Goal: Task Accomplishment & Management: Use online tool/utility

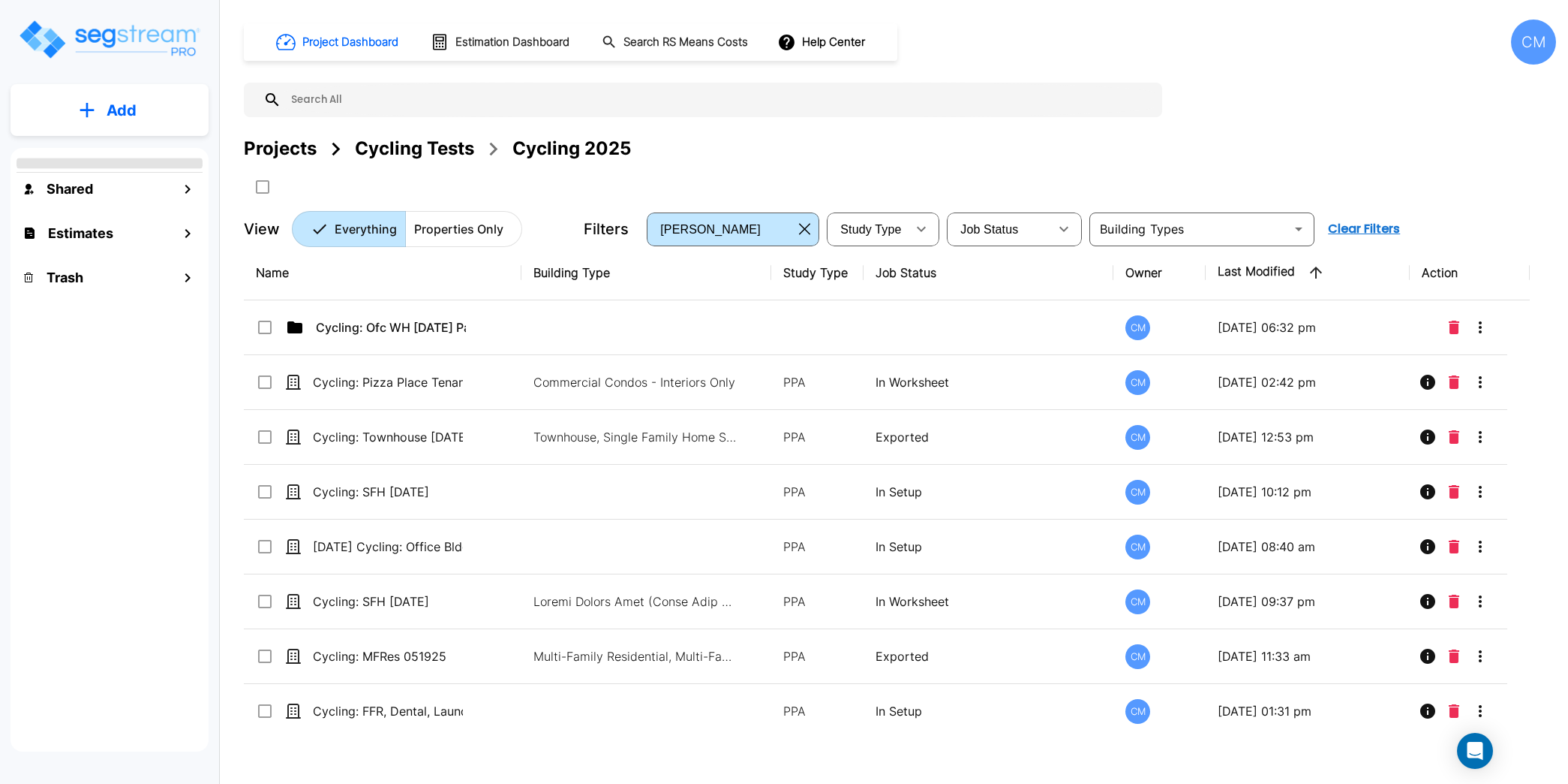
click at [1536, 51] on div "CM" at bounding box center [1533, 42] width 45 height 45
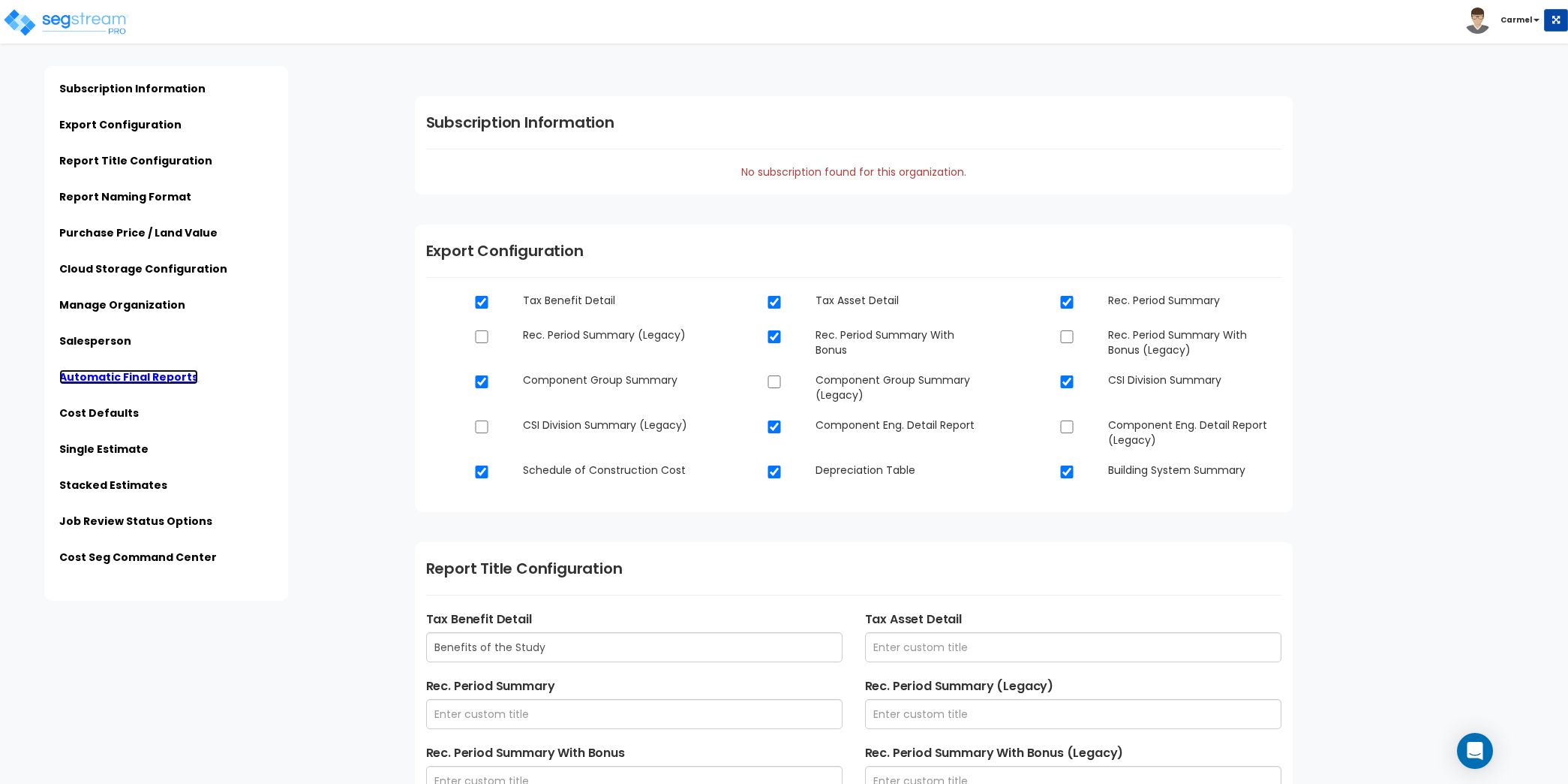
click at [118, 376] on link "Automatic Final Reports" at bounding box center [129, 377] width 139 height 15
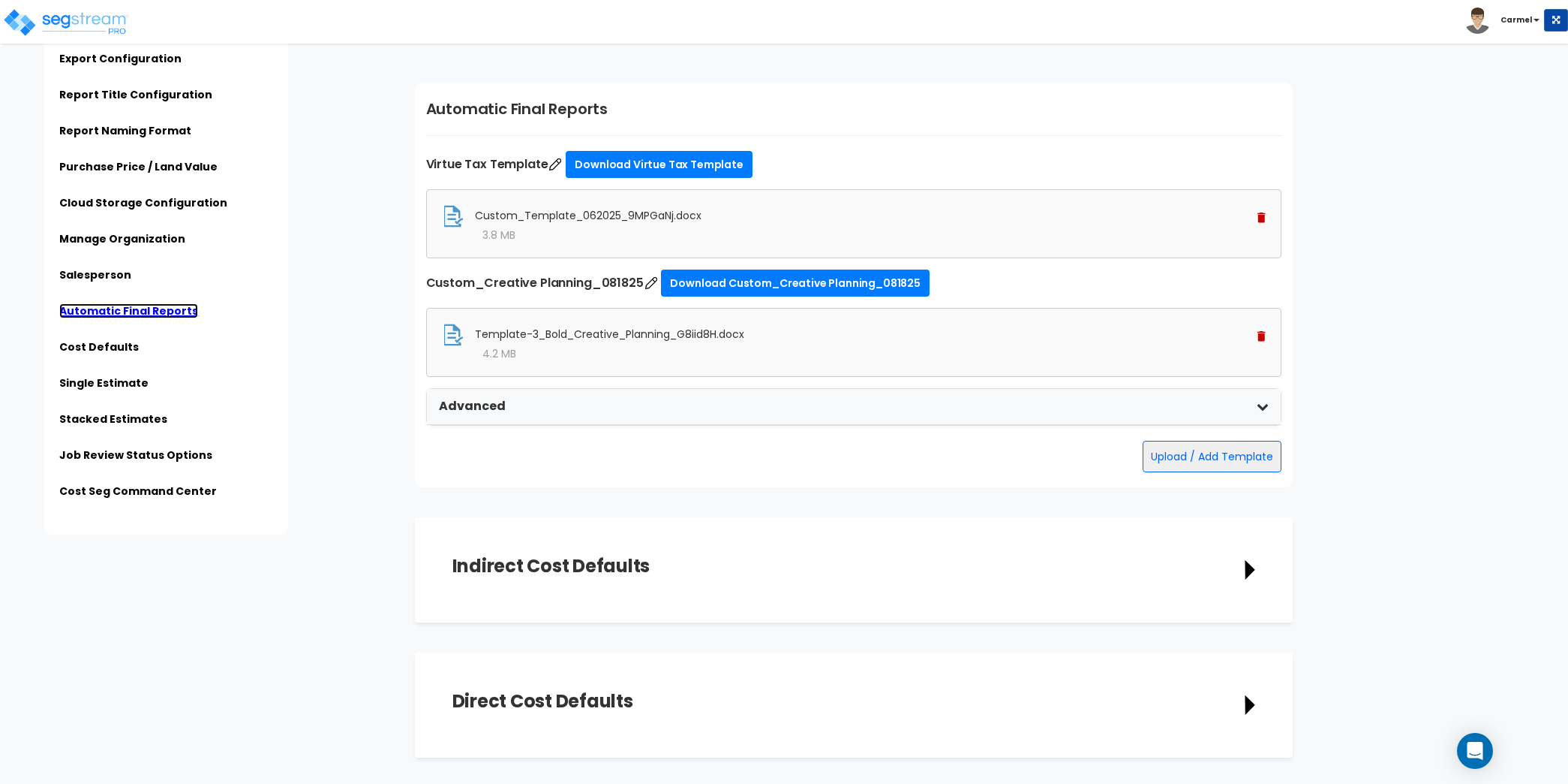
scroll to position [3576, 0]
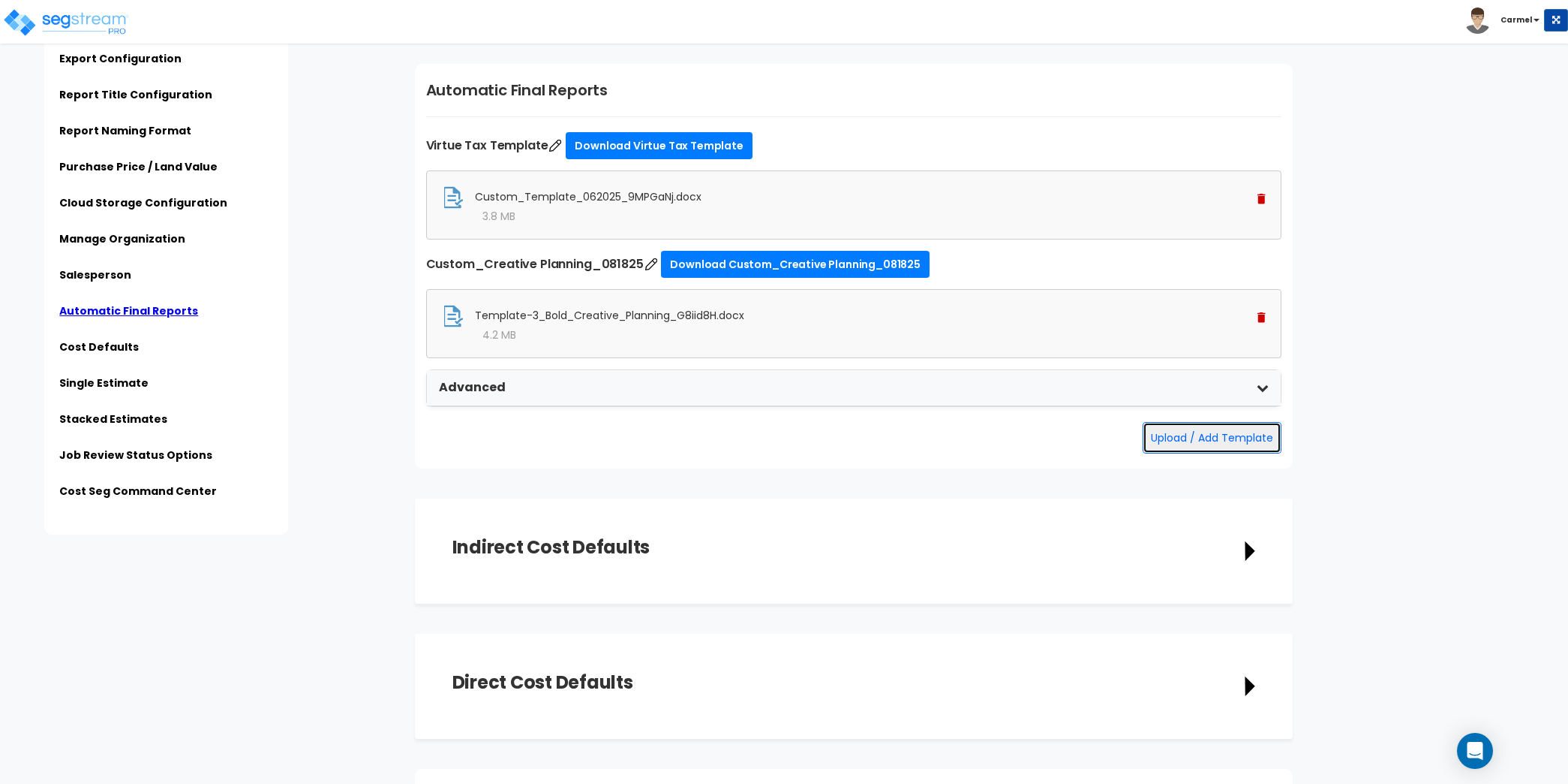
click at [1212, 427] on button "Upload / Add Template" at bounding box center [1212, 438] width 139 height 31
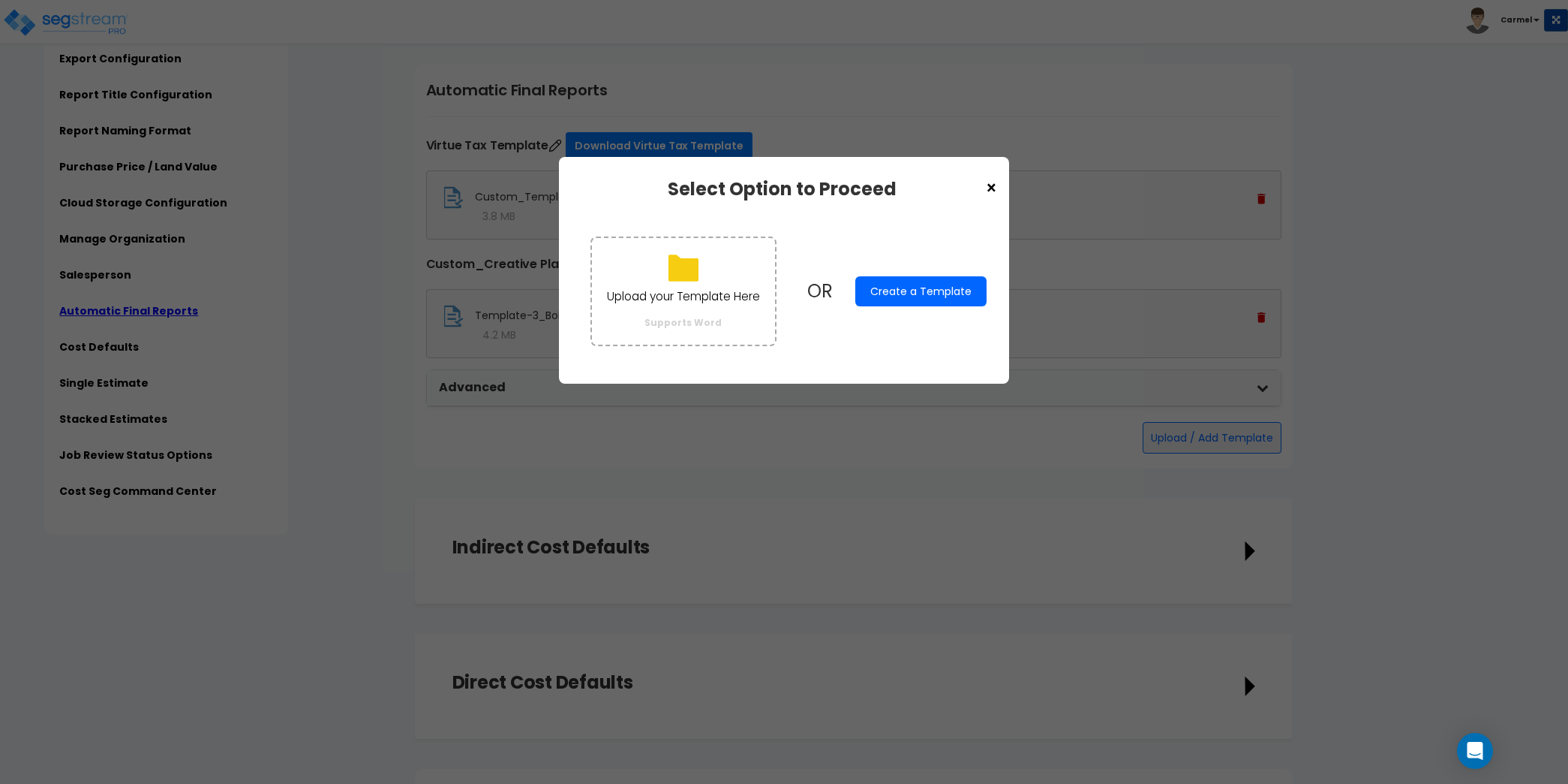
click at [923, 296] on button "Create a Template" at bounding box center [921, 291] width 132 height 30
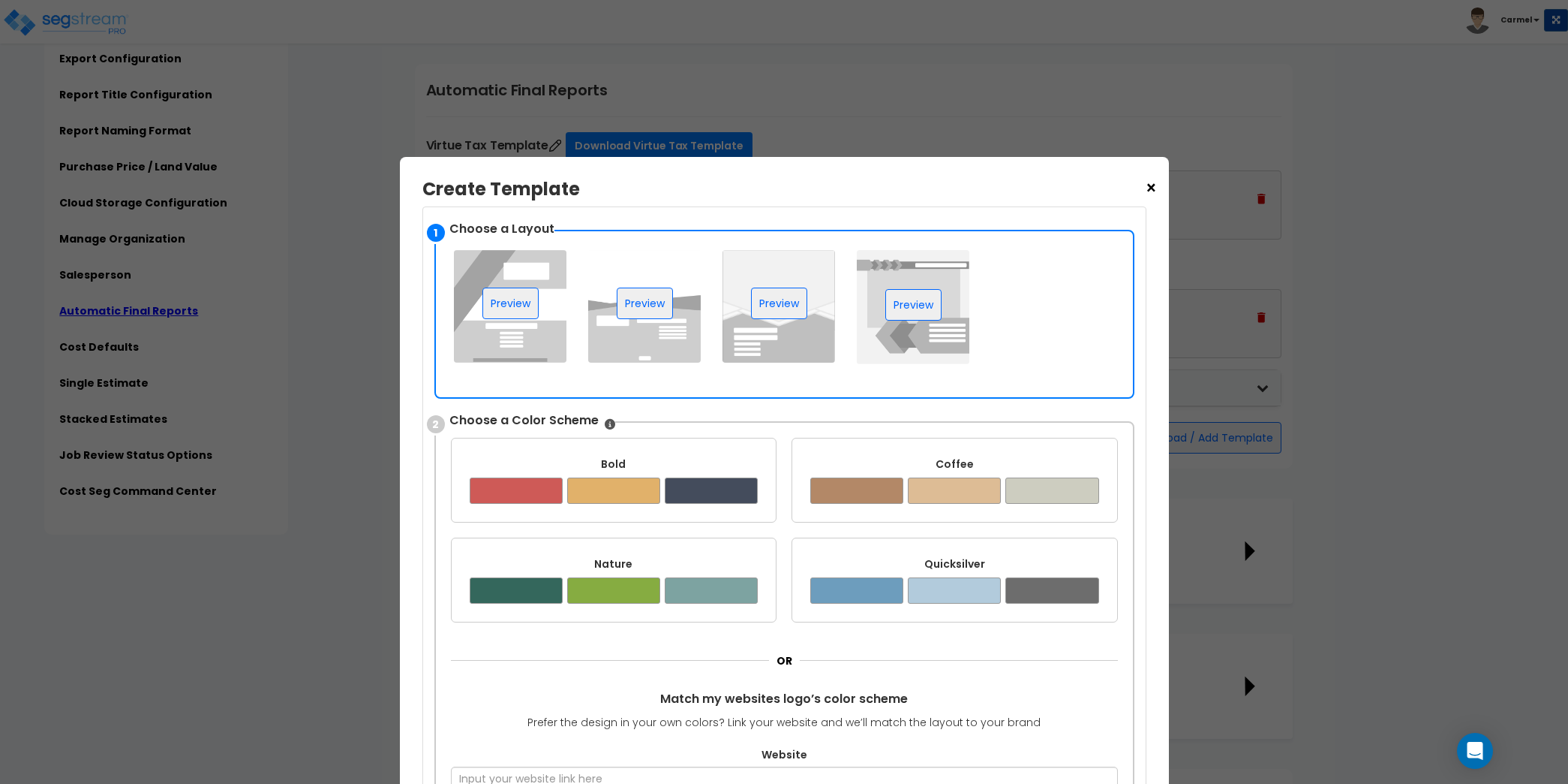
click at [628, 339] on img at bounding box center [645, 306] width 113 height 113
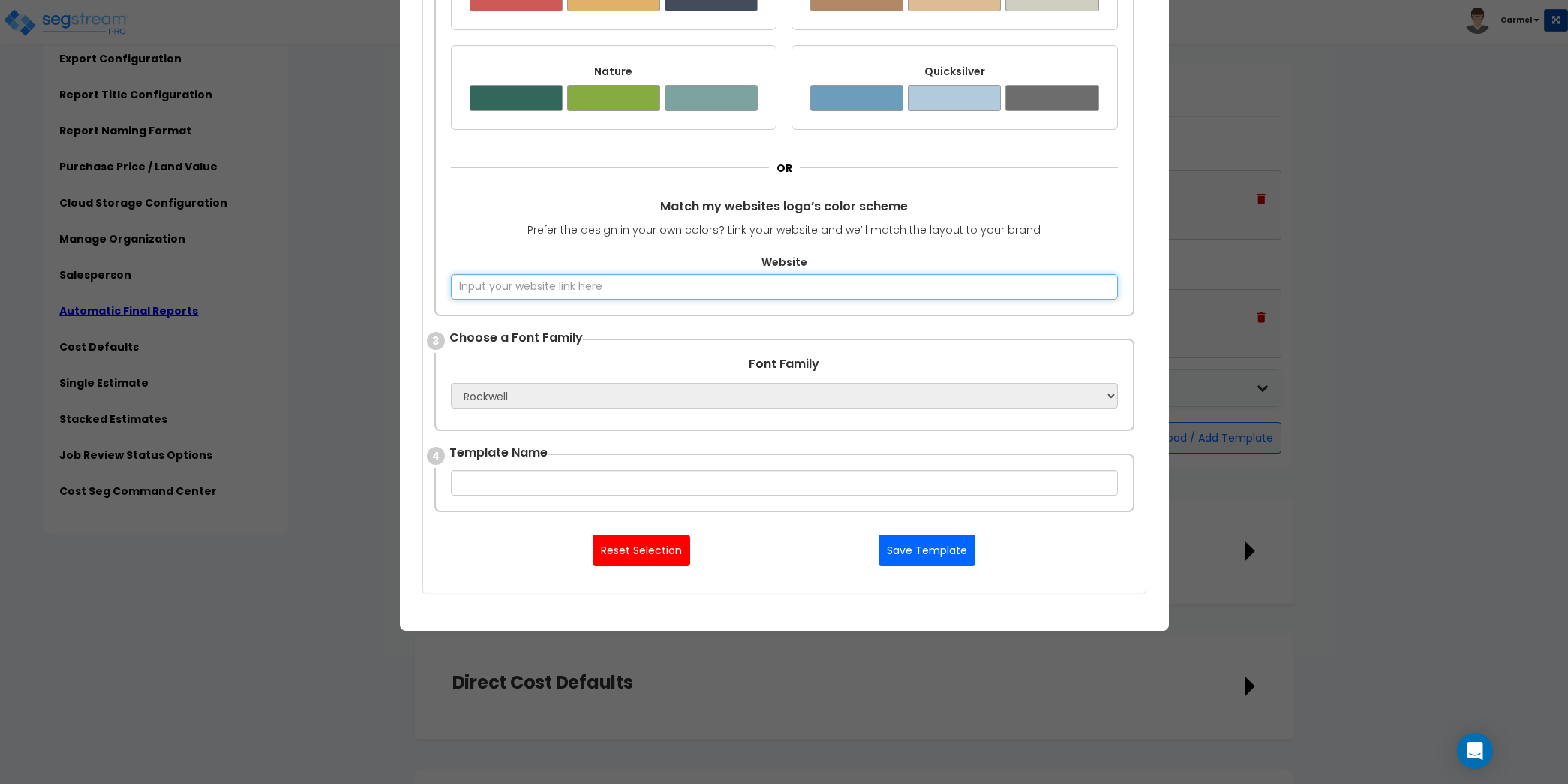
click at [866, 281] on input "Website" at bounding box center [784, 286] width 667 height 26
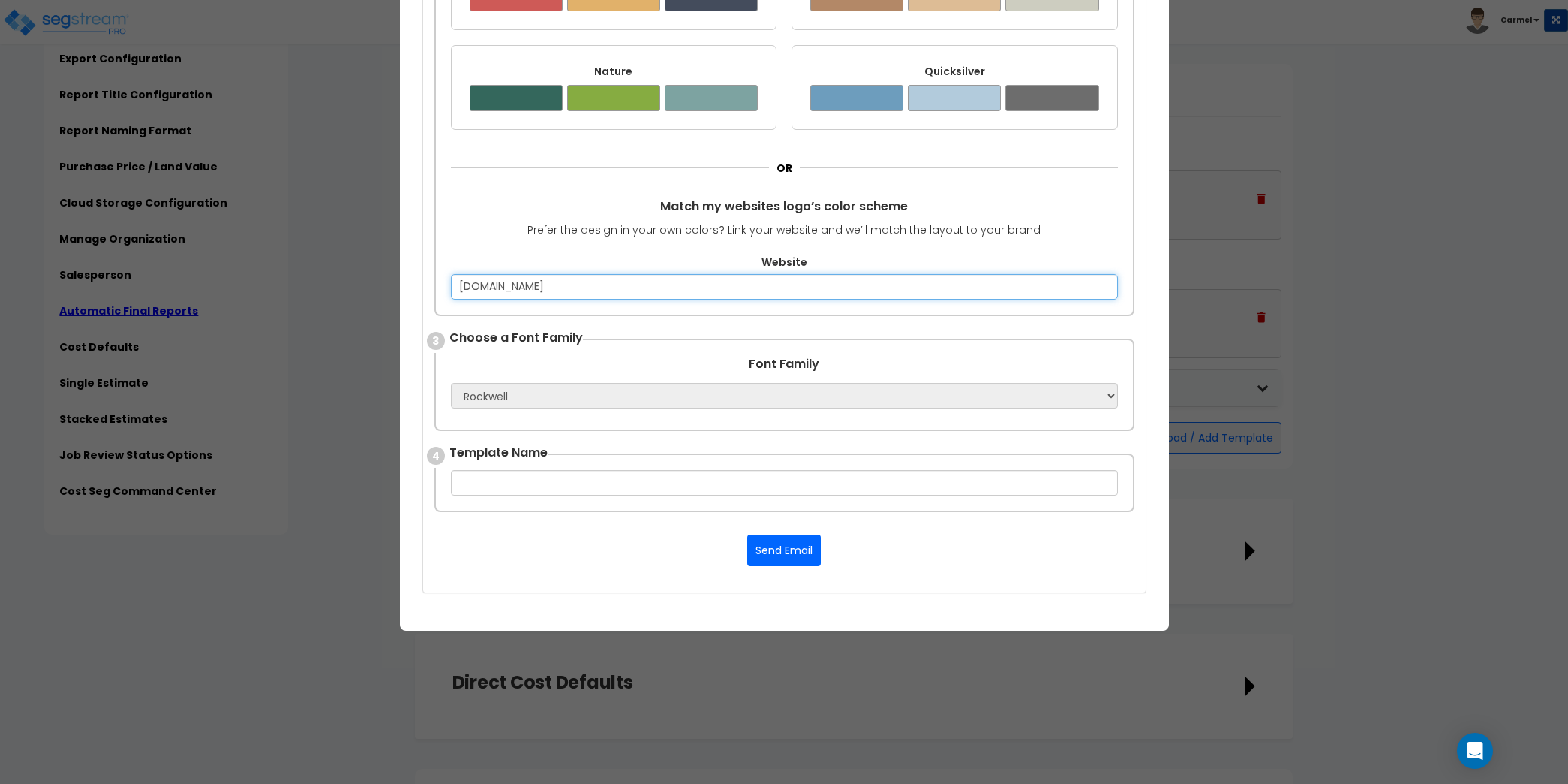
type input "[DOMAIN_NAME]"
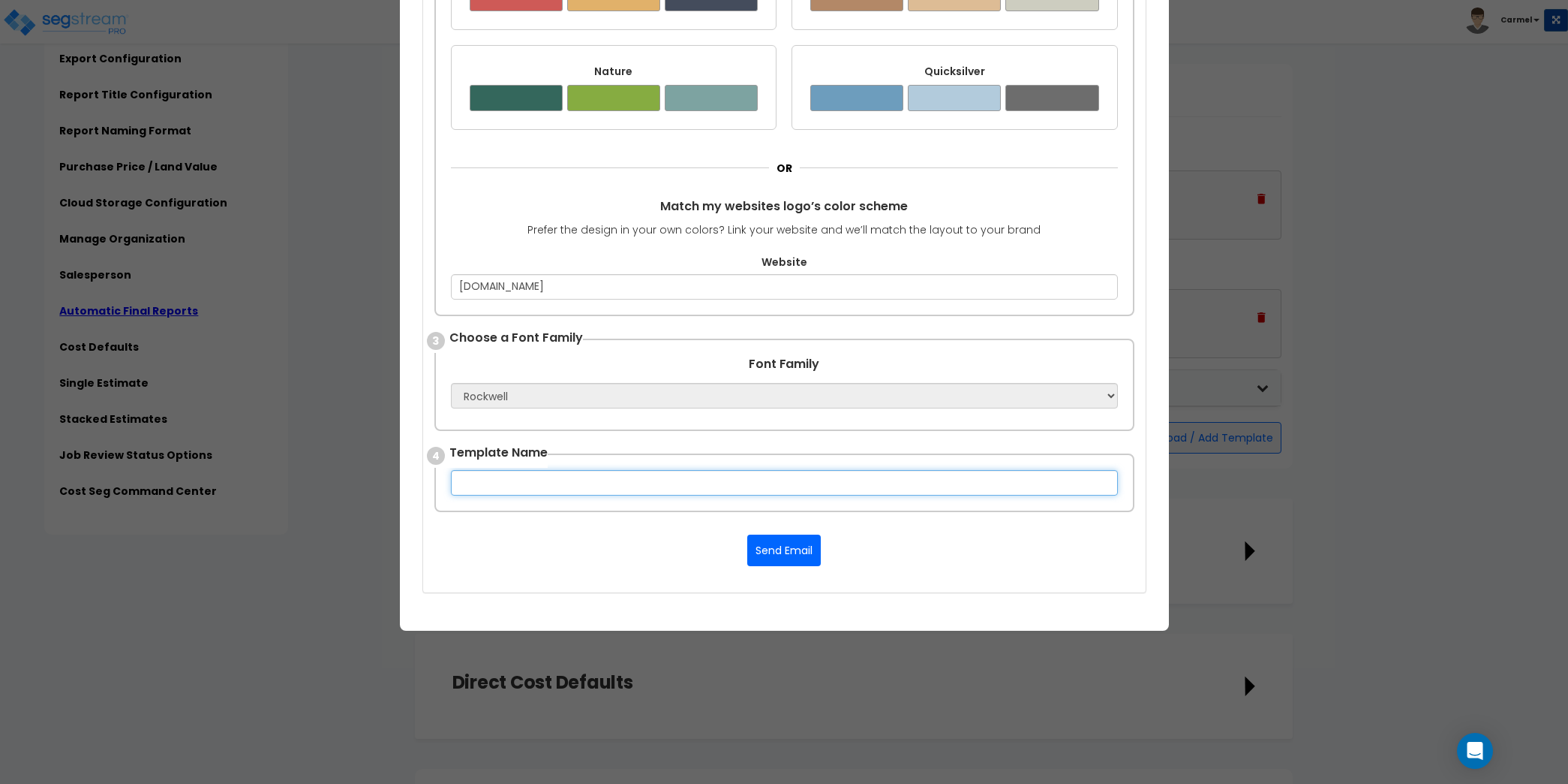
click at [780, 475] on input "text" at bounding box center [784, 483] width 667 height 26
type input "Trial"
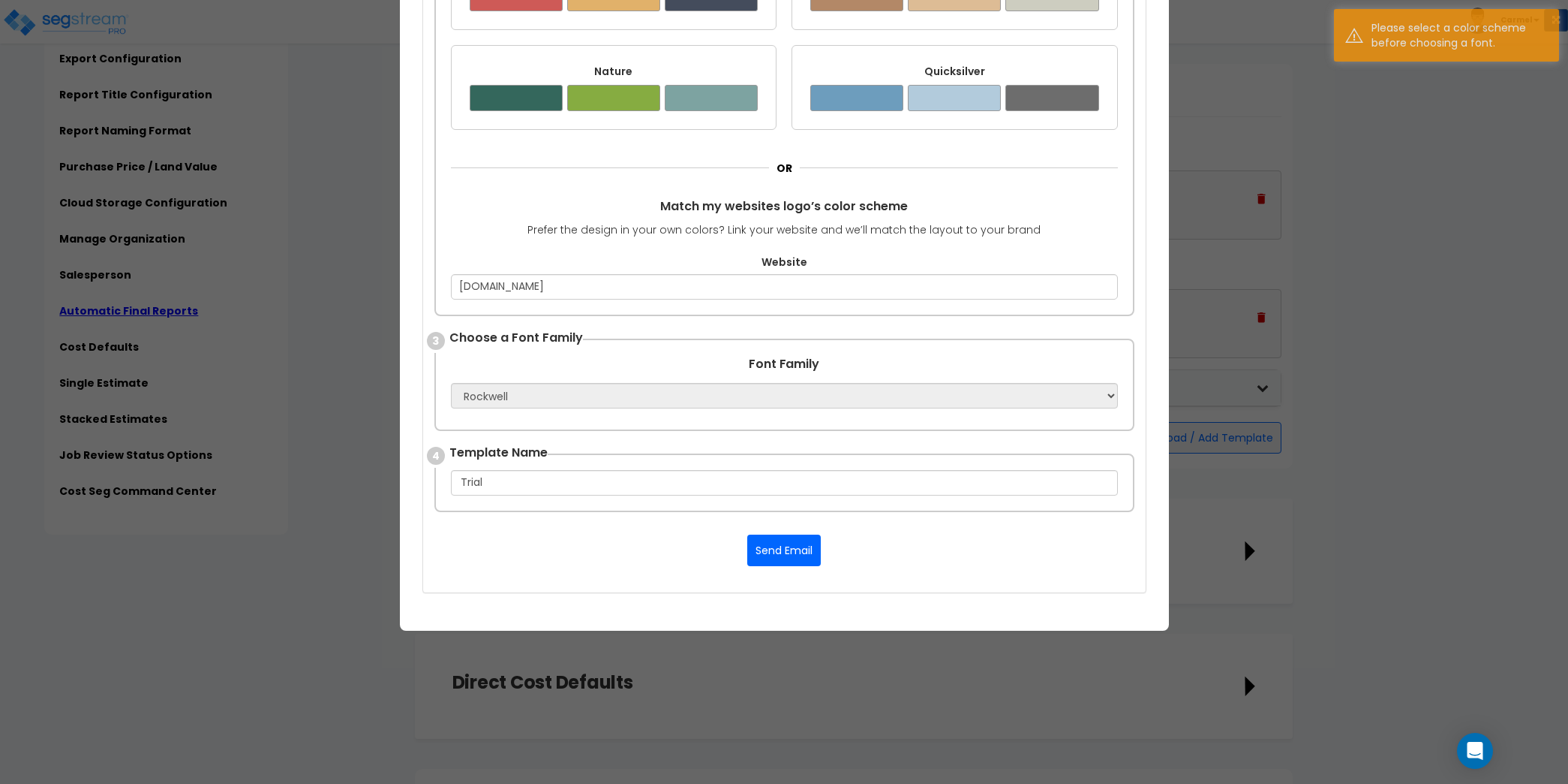
click at [1057, 615] on div "× Create Template Upload your Template Here Supports Word OR Create a Template …" at bounding box center [784, 155] width 769 height 951
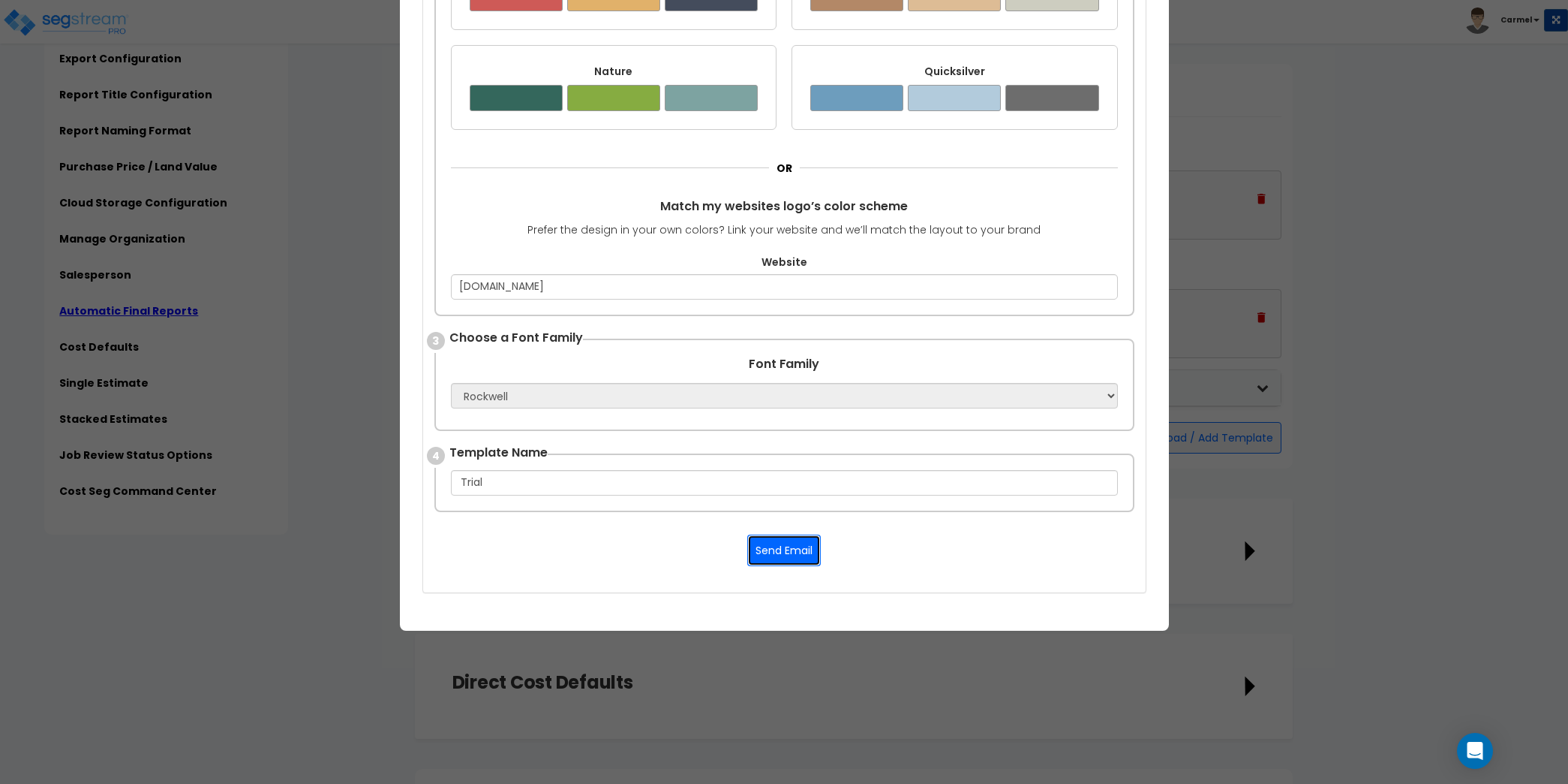
click at [797, 538] on button "Send Email" at bounding box center [784, 551] width 74 height 31
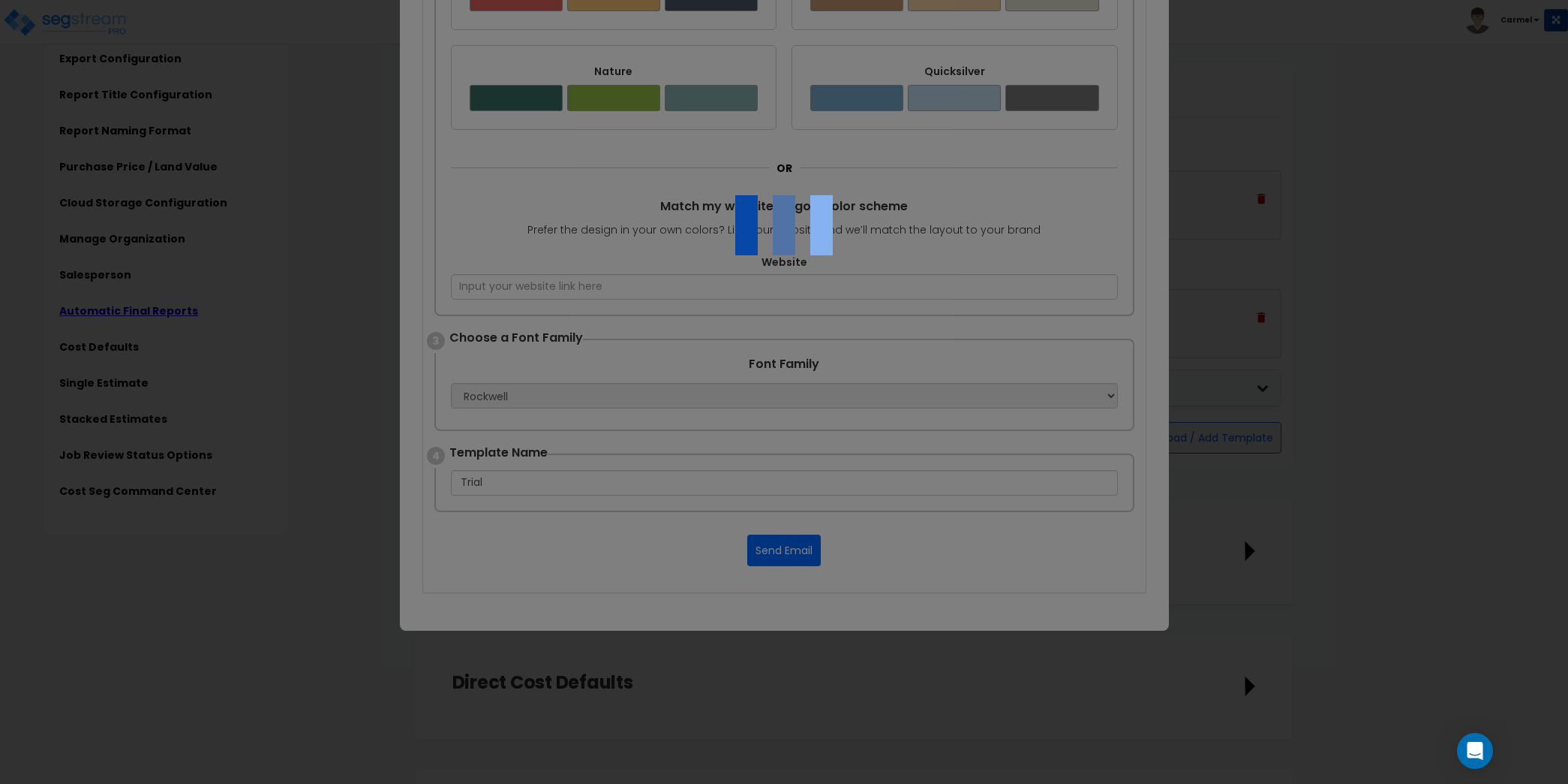
scroll to position [493, 0]
